Goal: Browse casually

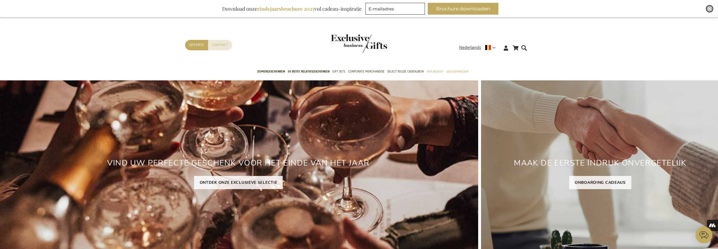
click at [709, 8] on img "Close" at bounding box center [709, 8] width 3 height 3
